Goal: Task Accomplishment & Management: Manage account settings

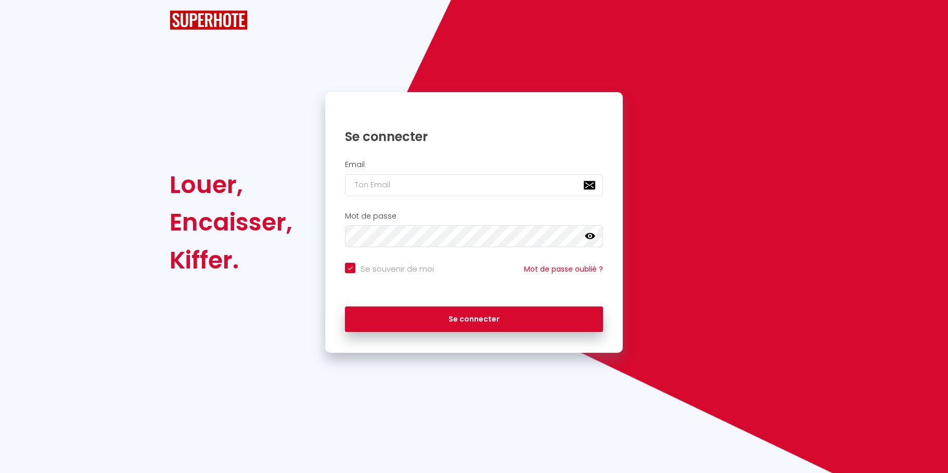
checkbox input "true"
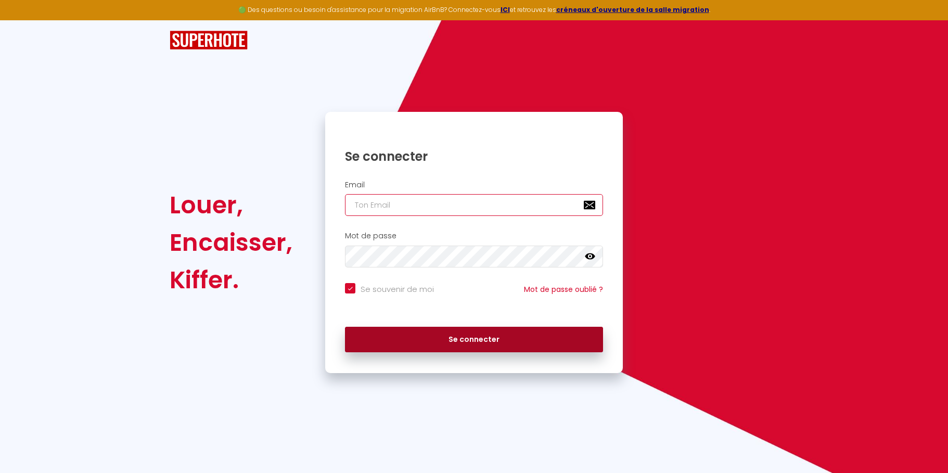
type input "[EMAIL_ADDRESS][DOMAIN_NAME]"
click at [485, 349] on button "Se connecter" at bounding box center [474, 340] width 258 height 26
checkbox input "true"
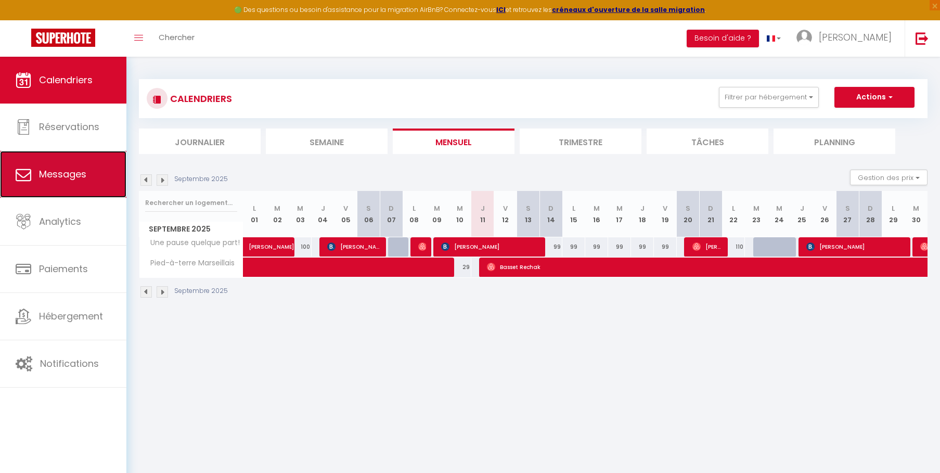
click at [74, 183] on link "Messages" at bounding box center [63, 174] width 126 height 47
select select "message"
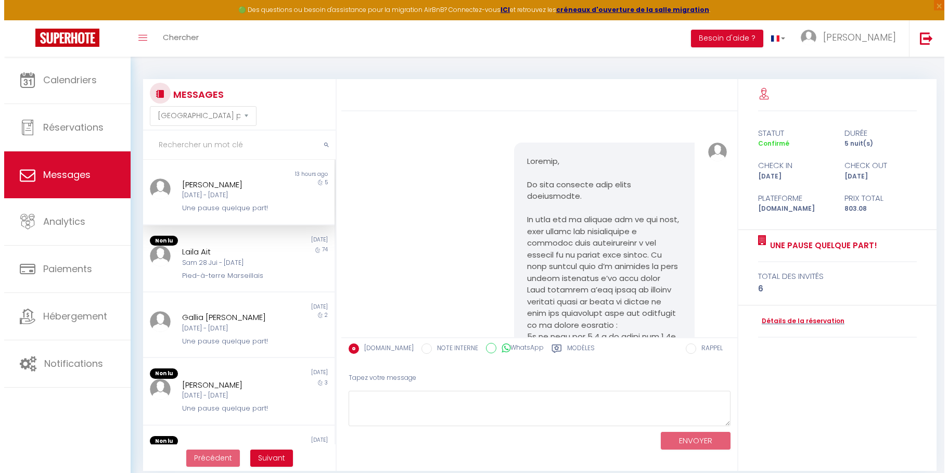
scroll to position [6760, 0]
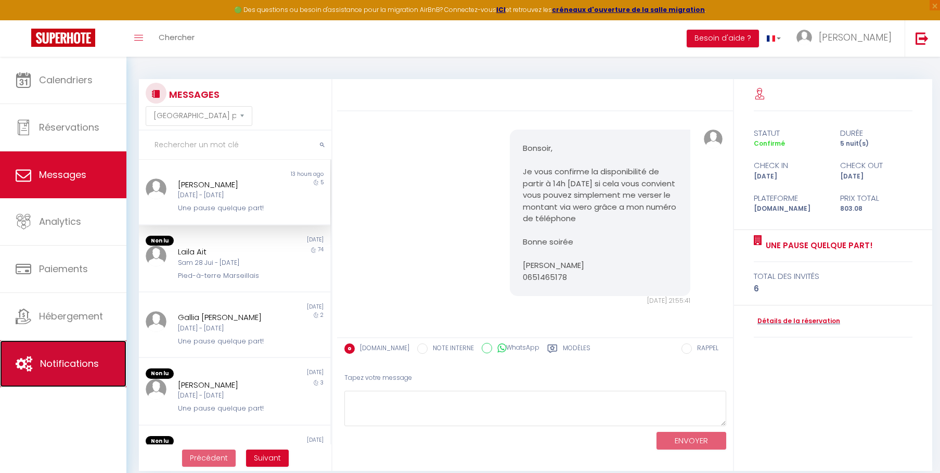
click at [93, 350] on link "Notifications" at bounding box center [63, 363] width 126 height 47
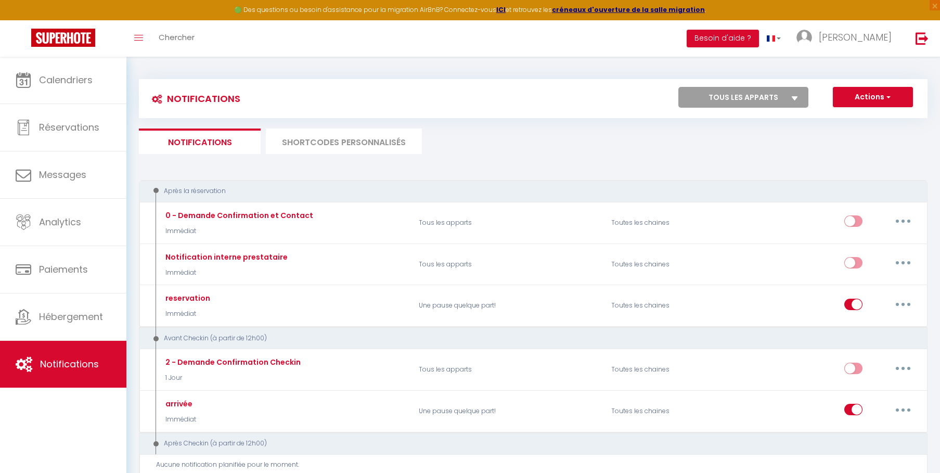
click at [791, 97] on select "Tous les apparts Une pause quelque part! Pied-à-terre Marseillais" at bounding box center [743, 97] width 130 height 21
select select "56324"
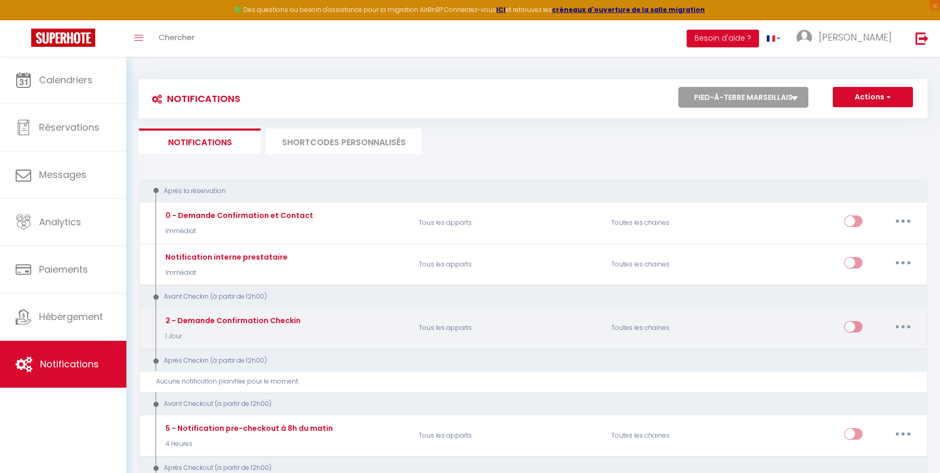
click at [264, 330] on div "2 - Demande Confirmation Checkin 1 Jour" at bounding box center [232, 328] width 138 height 27
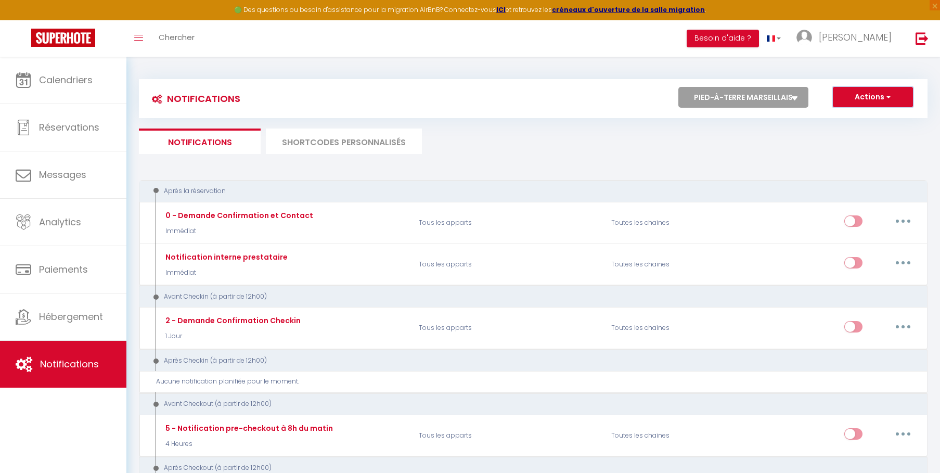
click at [893, 93] on button "Actions" at bounding box center [873, 97] width 80 height 21
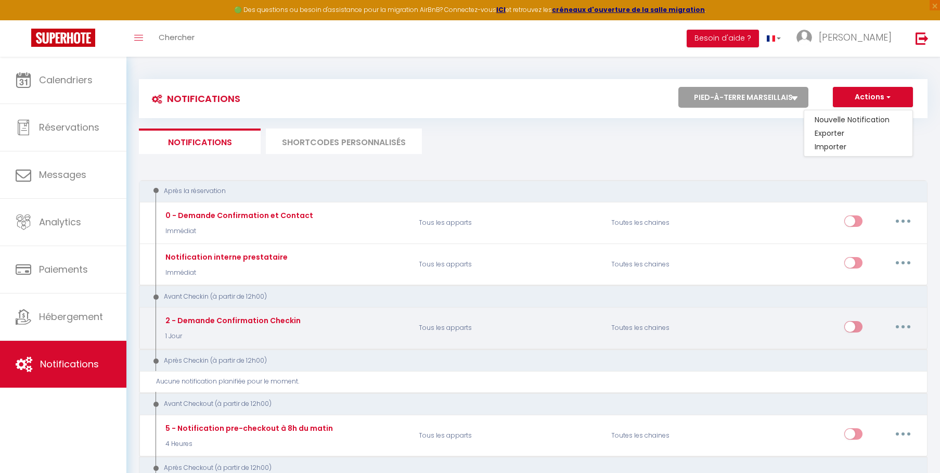
click at [905, 328] on button "button" at bounding box center [903, 326] width 29 height 17
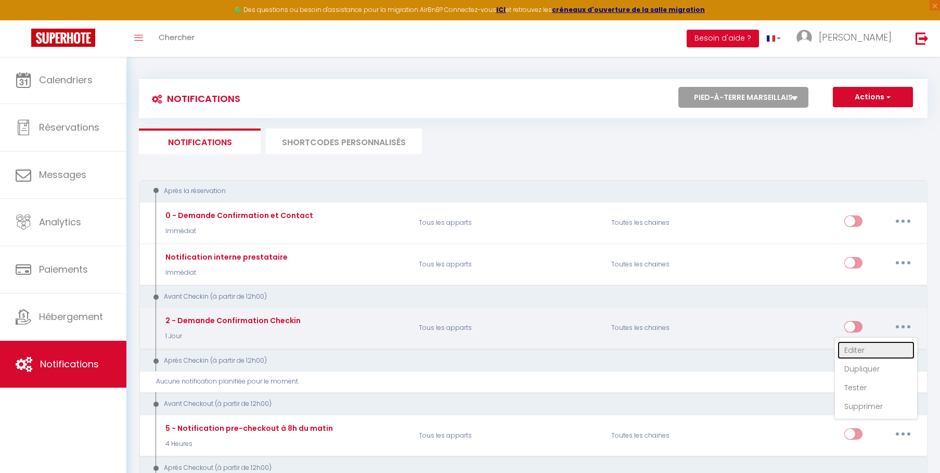
click at [873, 349] on link "Editer" at bounding box center [876, 350] width 77 height 18
type input "2 - Demande Confirmation Checkin"
select select "1 Jour"
select select "if_booking_is_paid"
checkbox input "true"
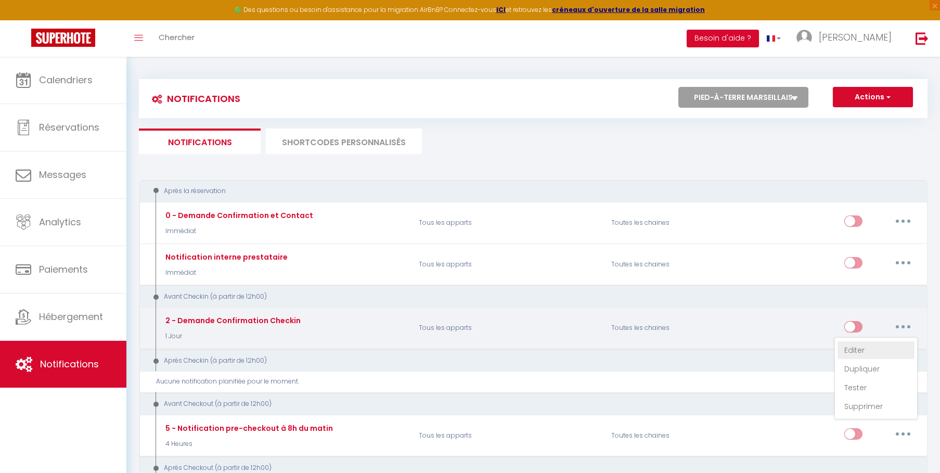
checkbox input "false"
radio input "true"
type input "Procédure pour le checkin - [RENTAL:NAME]"
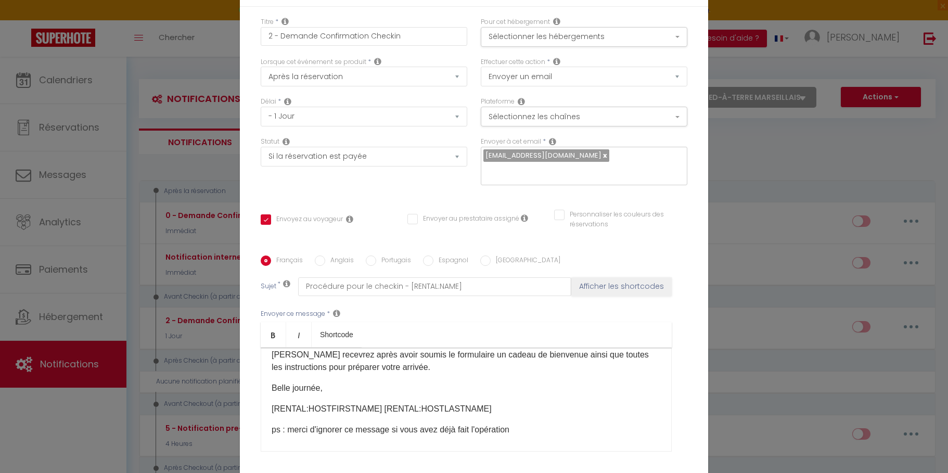
scroll to position [82, 0]
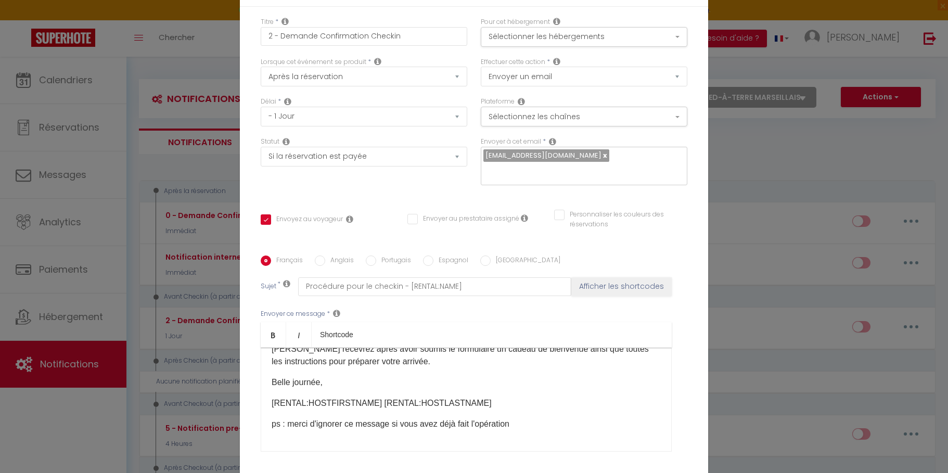
click at [751, 239] on div "Modifier la notification × Titre * 2 - Demande Confirmation Checkin Pour cet hé…" at bounding box center [474, 236] width 948 height 473
click at [165, 253] on div "Modifier la notification × Titre * 2 - Demande Confirmation Checkin Pour cet hé…" at bounding box center [474, 236] width 948 height 473
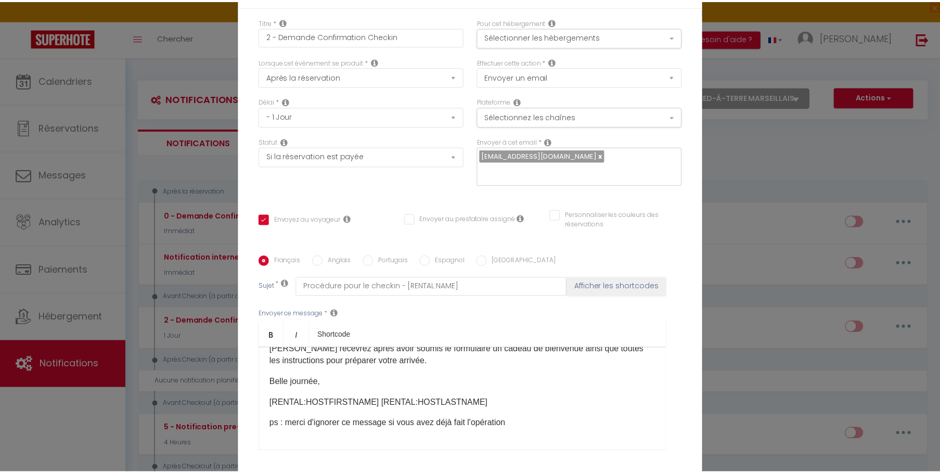
scroll to position [82, 0]
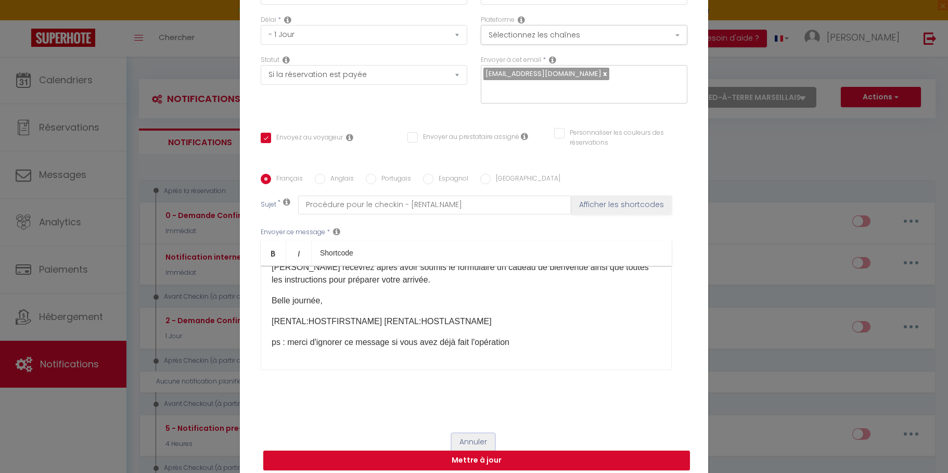
click at [471, 433] on button "Annuler" at bounding box center [473, 442] width 43 height 18
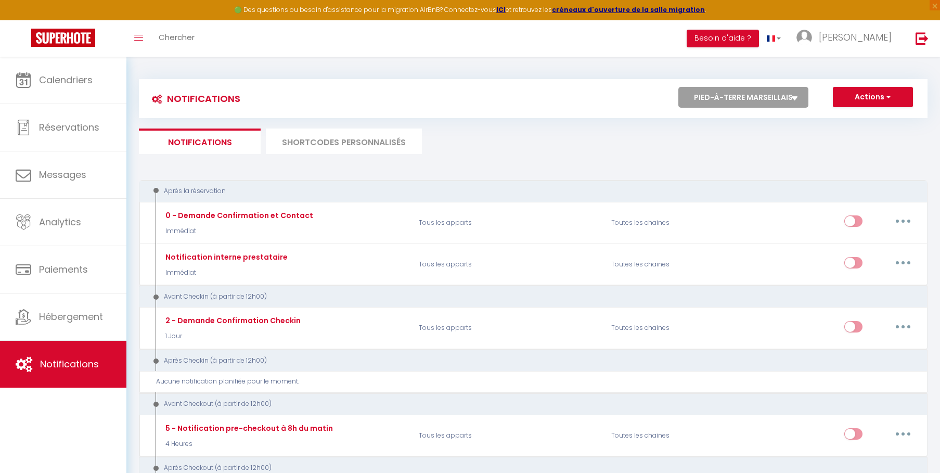
click at [794, 102] on select "Tous les apparts Une pause quelque part! Pied-à-terre Marseillais" at bounding box center [743, 97] width 130 height 21
select select "56323"
